Goal: Task Accomplishment & Management: Complete application form

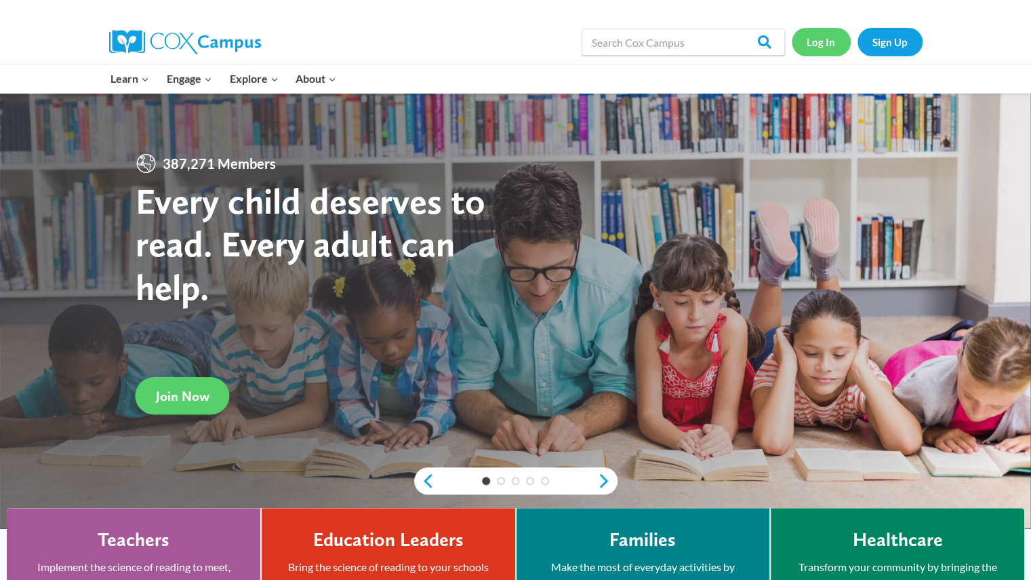
click at [826, 47] on link "Log In" at bounding box center [821, 42] width 59 height 28
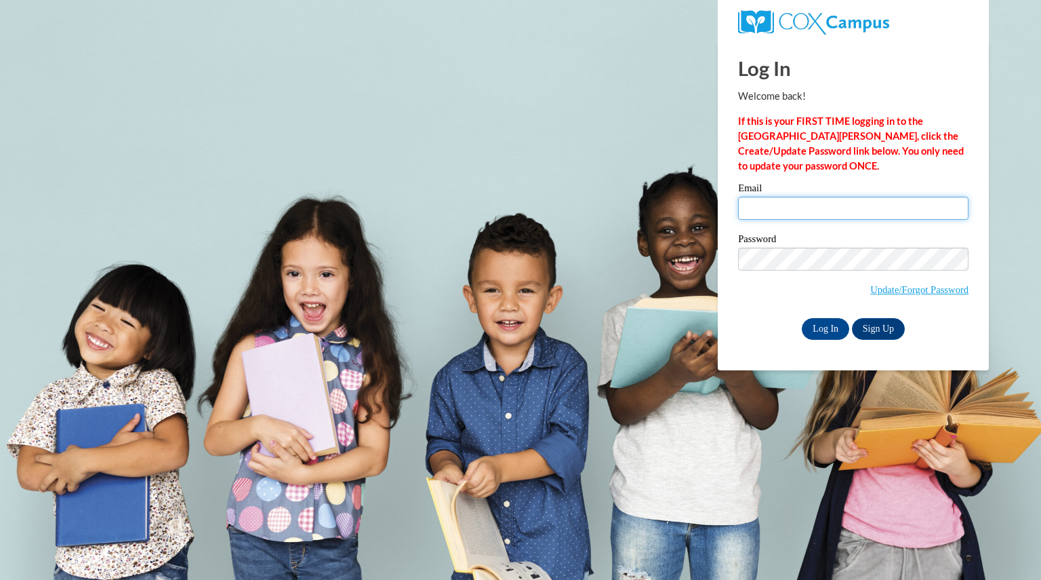
click at [826, 210] on input "Email" at bounding box center [853, 208] width 230 height 23
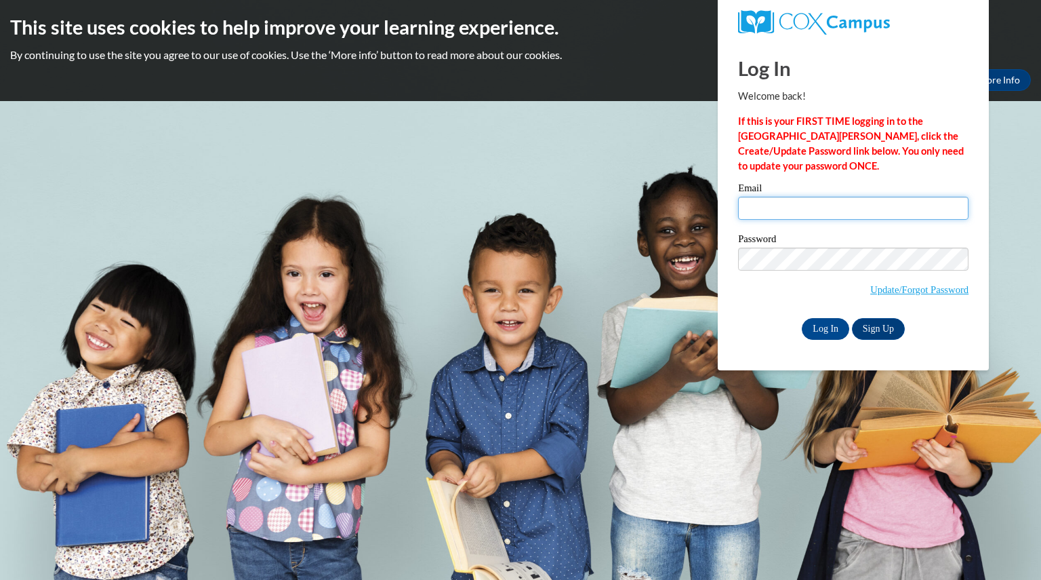
type input "diedrichvasque@aasd.k12.wi.us"
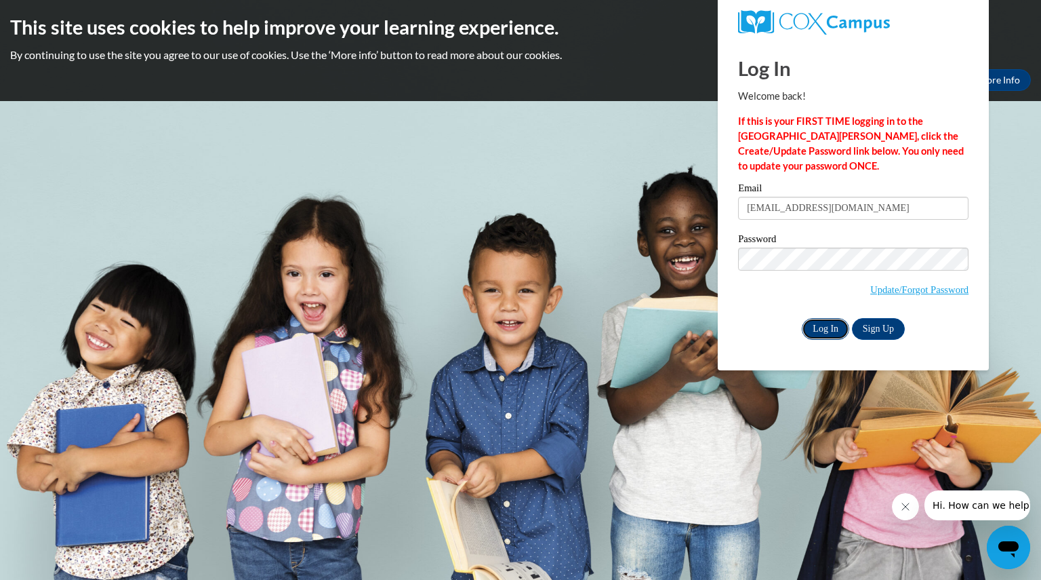
click at [831, 327] on input "Log In" at bounding box center [825, 329] width 47 height 22
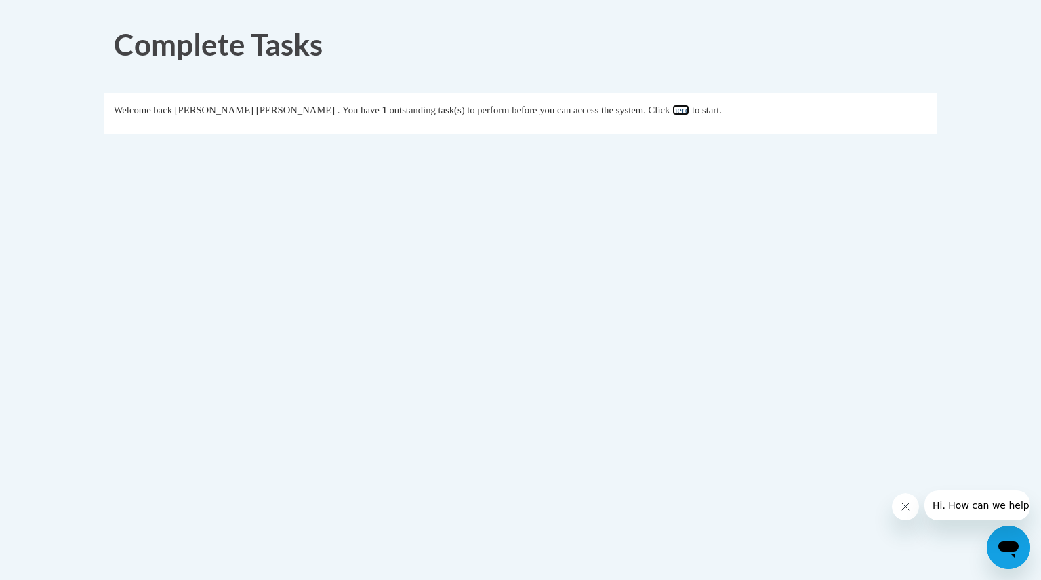
click at [679, 113] on link "here" at bounding box center [680, 109] width 17 height 11
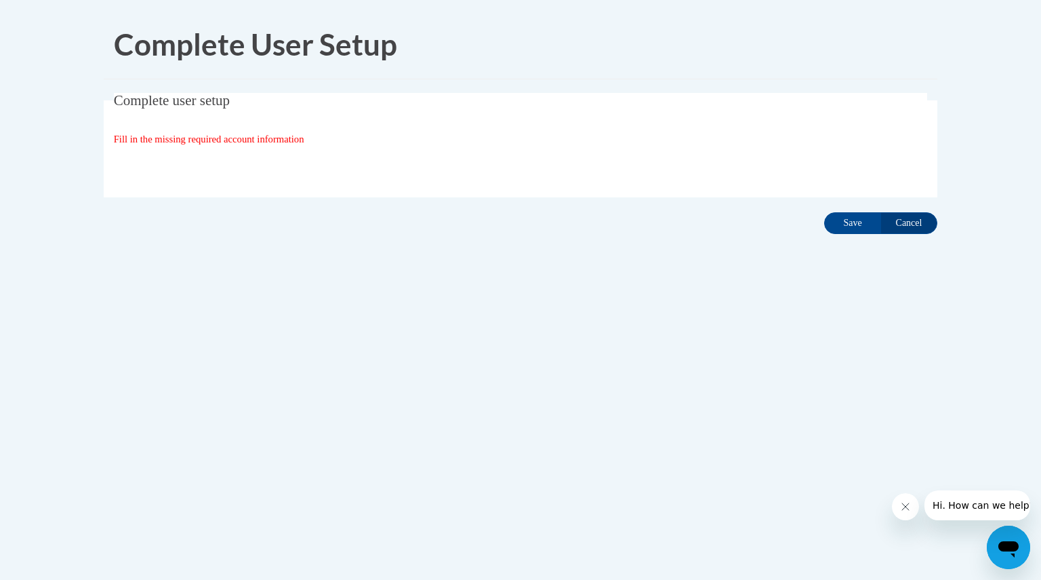
click at [777, 154] on div "Organization State and County | Estado y Condado de la organización Select Stat…" at bounding box center [521, 166] width 814 height 27
click at [301, 139] on span "Fill in the missing required account information" at bounding box center [209, 139] width 190 height 11
click at [847, 216] on input "Save" at bounding box center [852, 223] width 57 height 22
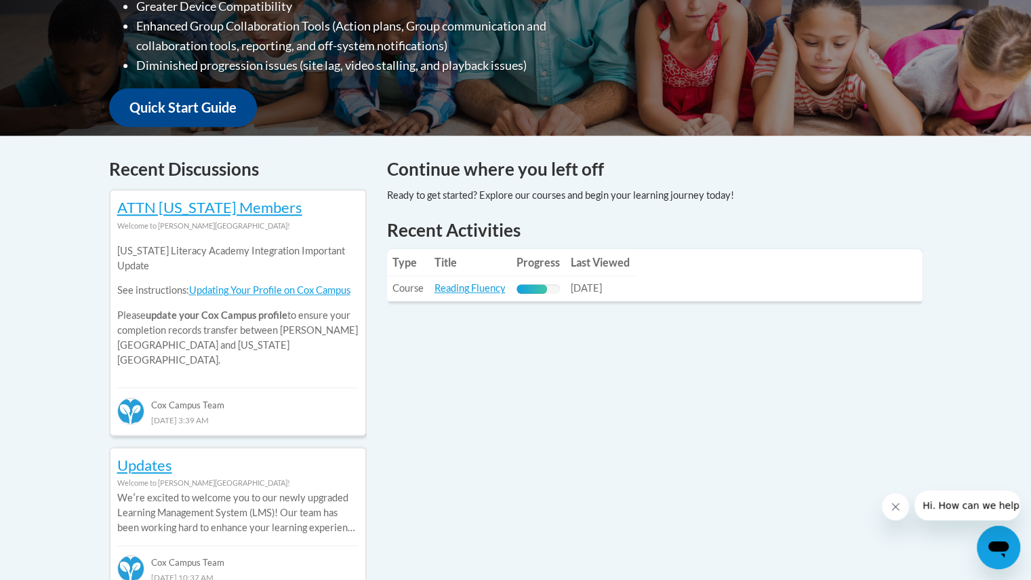
scroll to position [438, 0]
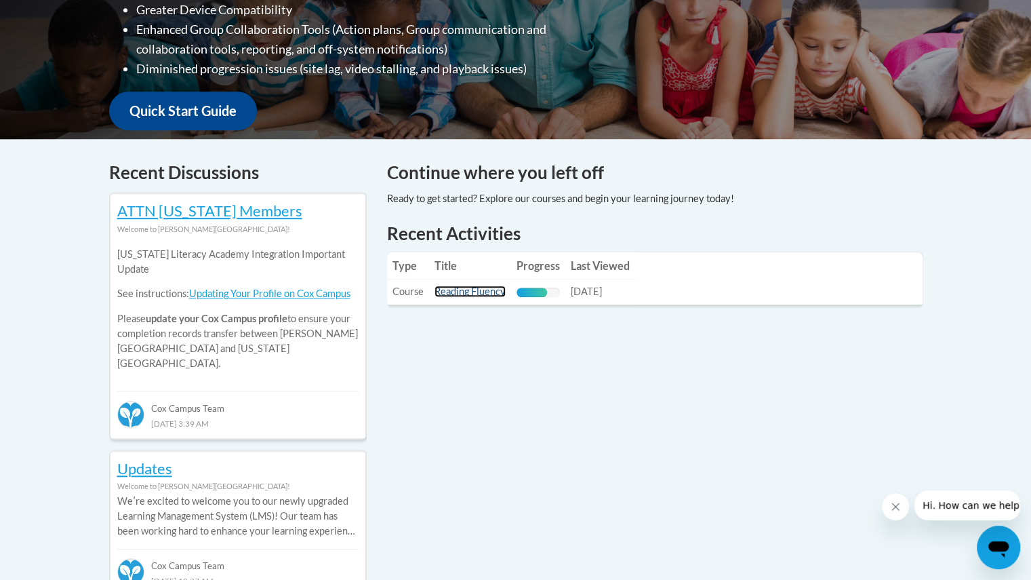
click at [451, 289] on link "Reading Fluency" at bounding box center [469, 291] width 71 height 12
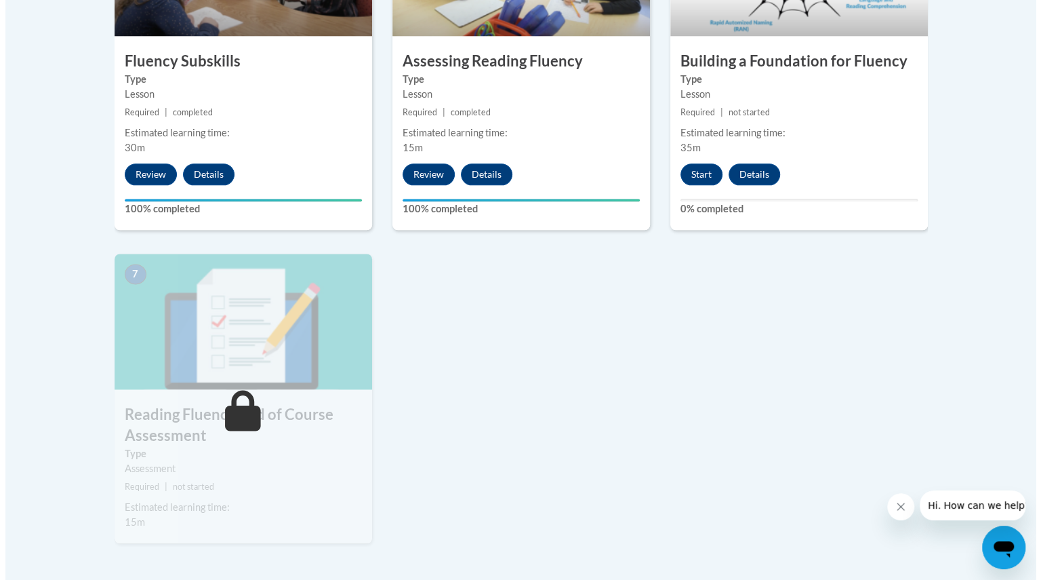
scroll to position [908, 0]
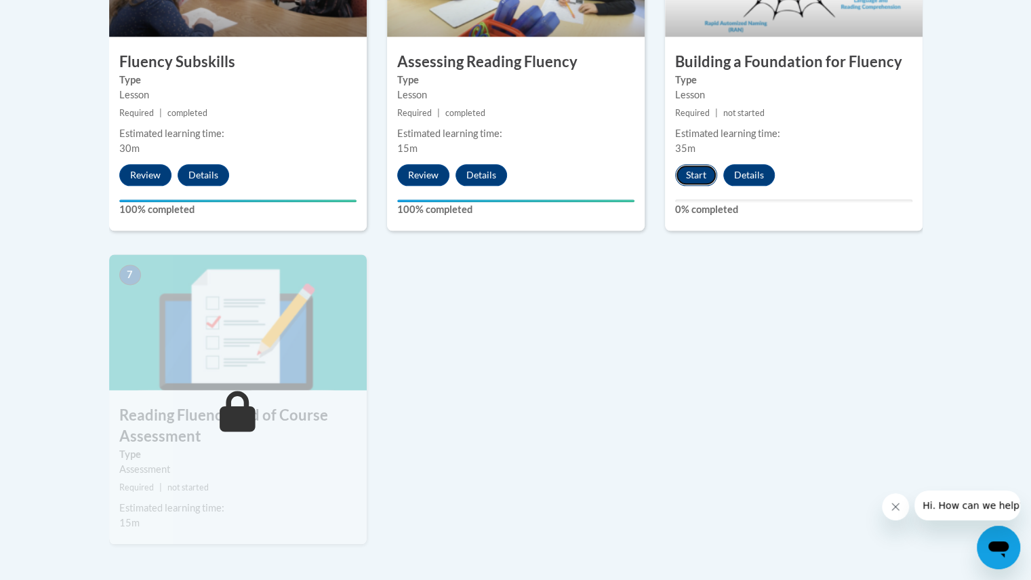
click at [702, 172] on button "Start" at bounding box center [696, 175] width 42 height 22
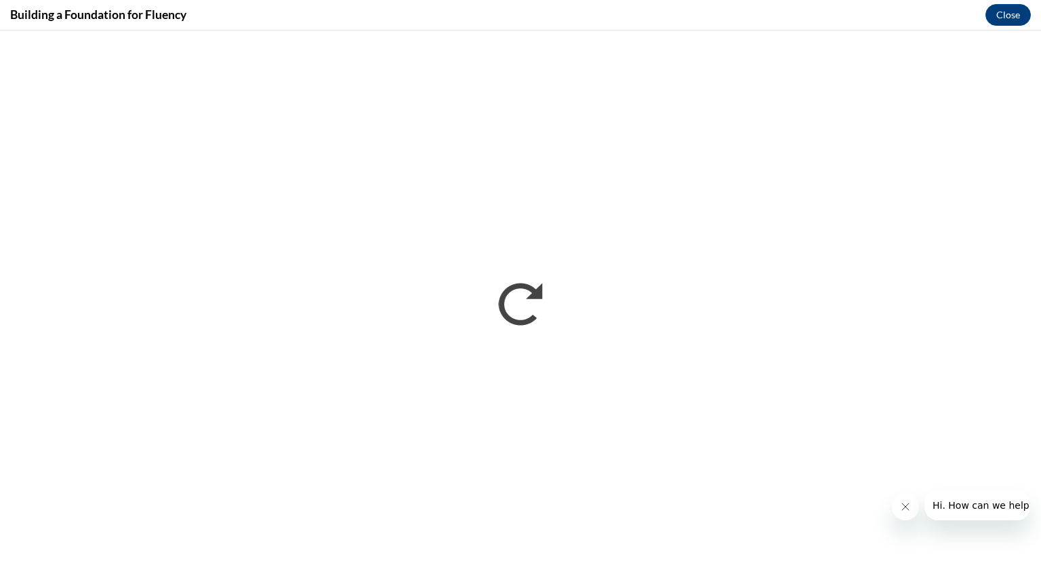
scroll to position [0, 0]
